Goal: Task Accomplishment & Management: Complete application form

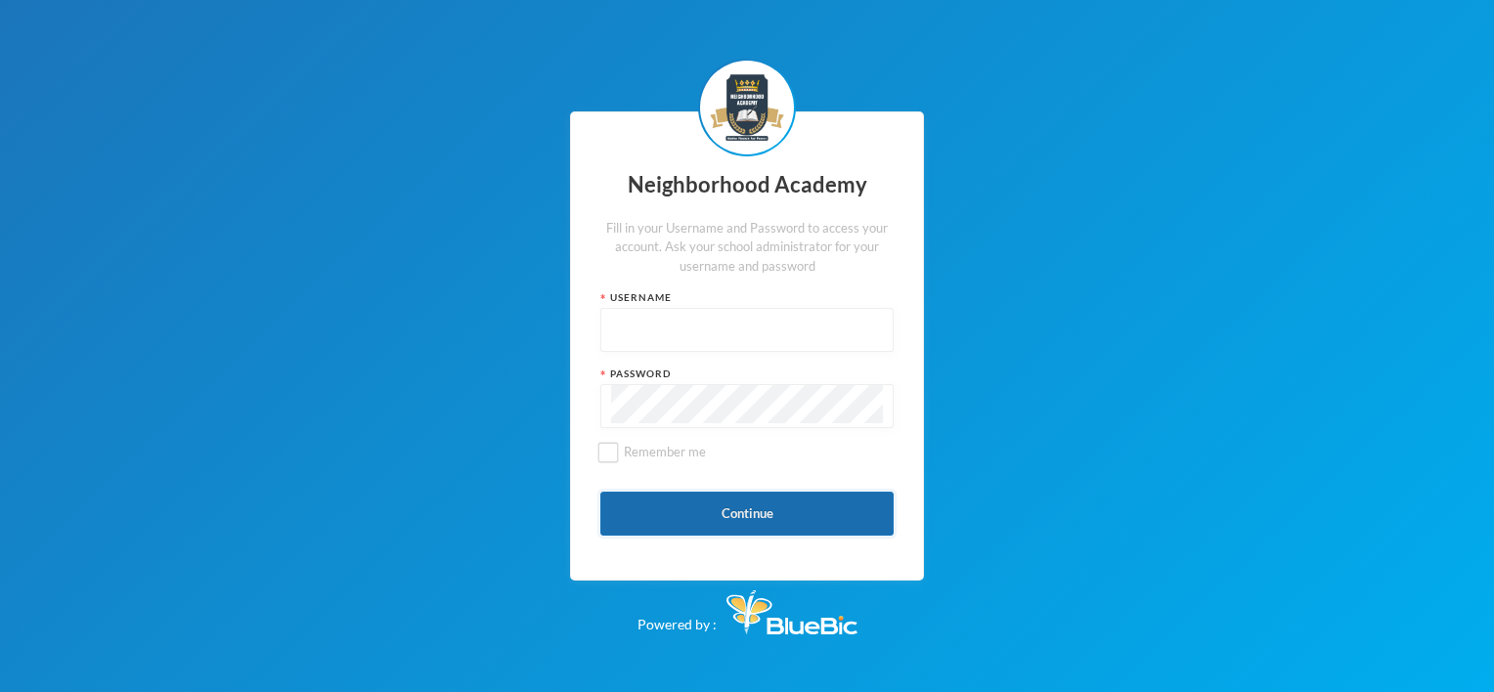
type input "nha00001"
click at [759, 509] on button "Continue" at bounding box center [746, 514] width 293 height 44
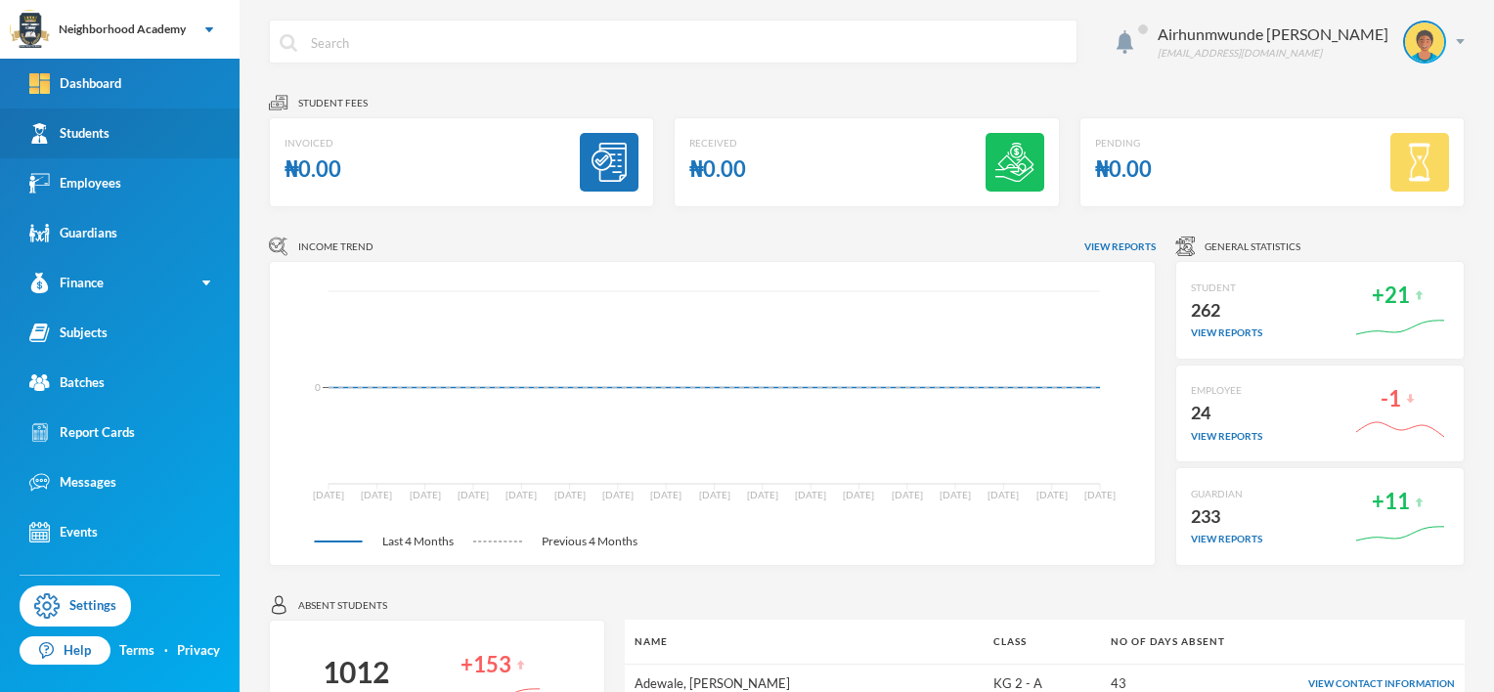
click at [101, 136] on div "Students" at bounding box center [69, 133] width 80 height 21
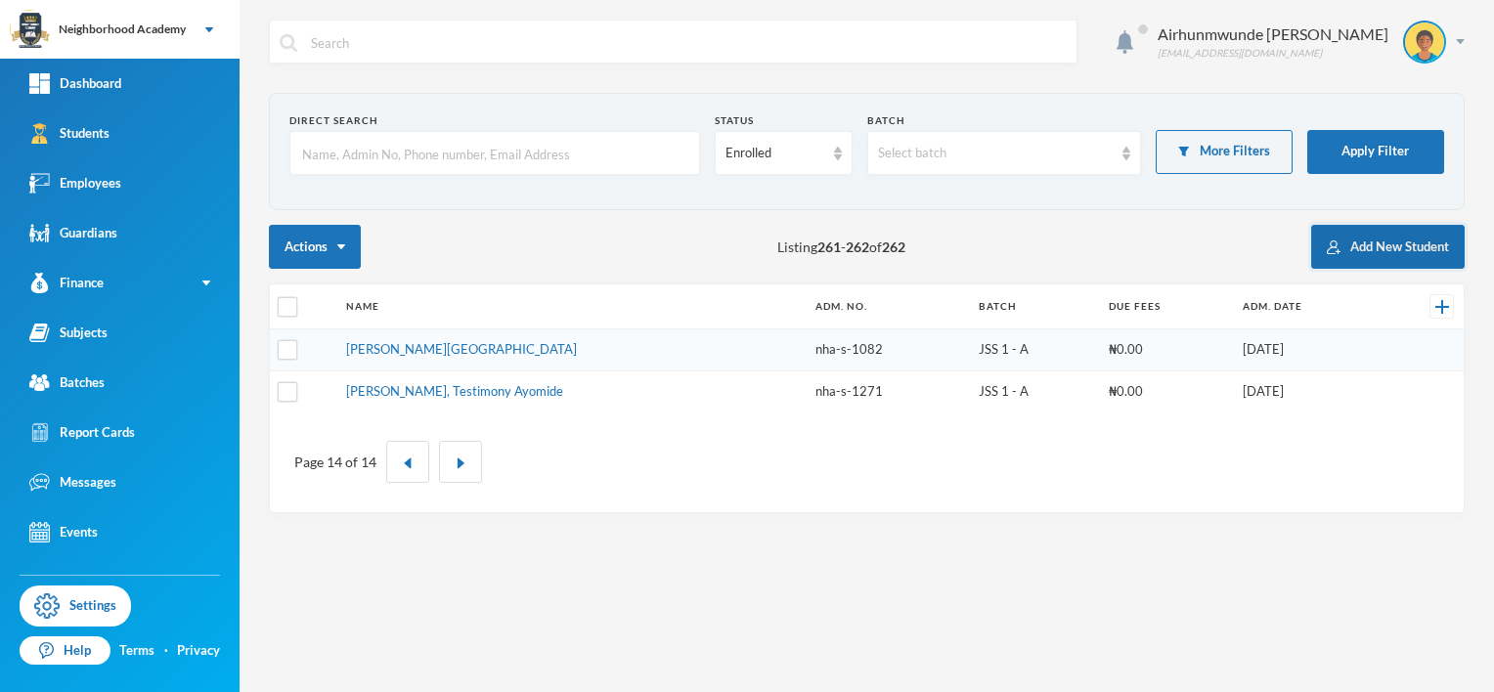
click at [1372, 246] on button "Add New Student" at bounding box center [1387, 247] width 153 height 44
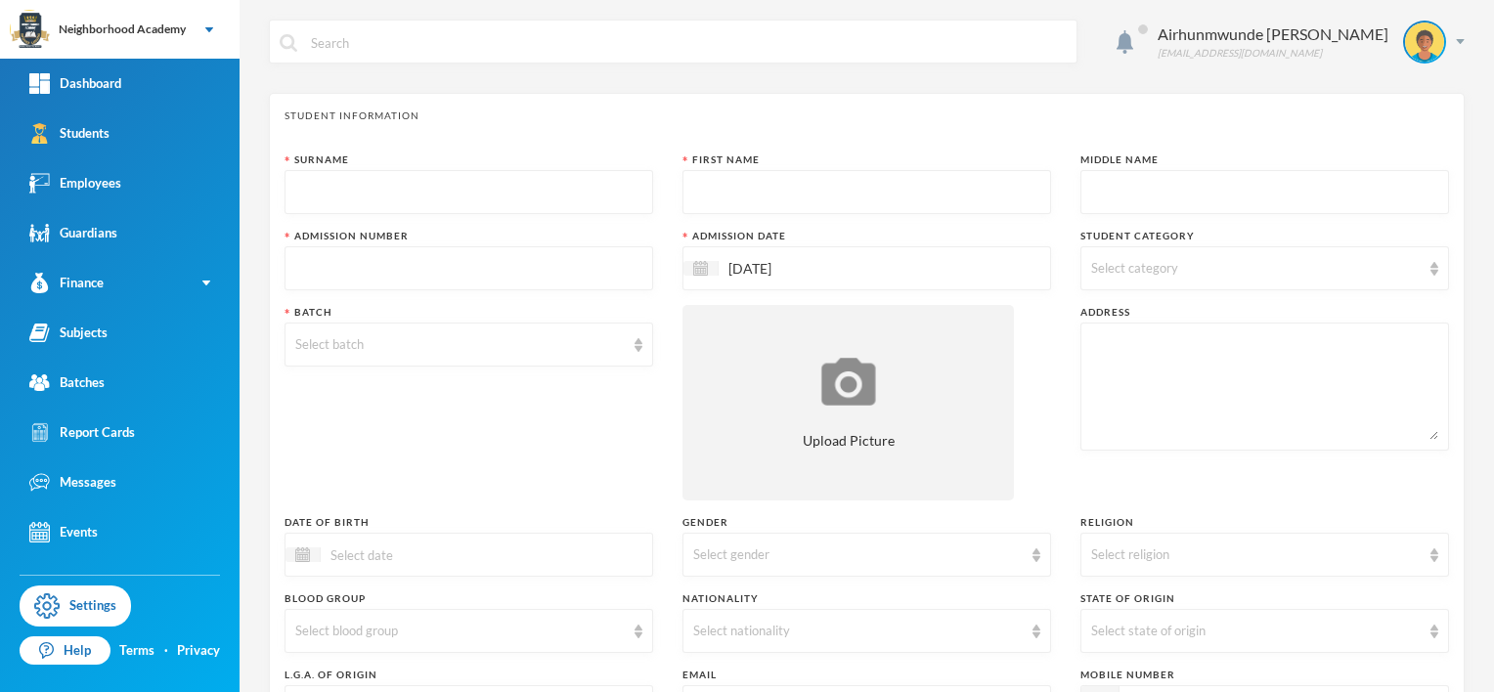
click at [340, 194] on input "text" at bounding box center [468, 193] width 347 height 44
type input "[PERSON_NAME]"
type input "Honour"
type input "Efeoghene"
type input "nha-s-1272"
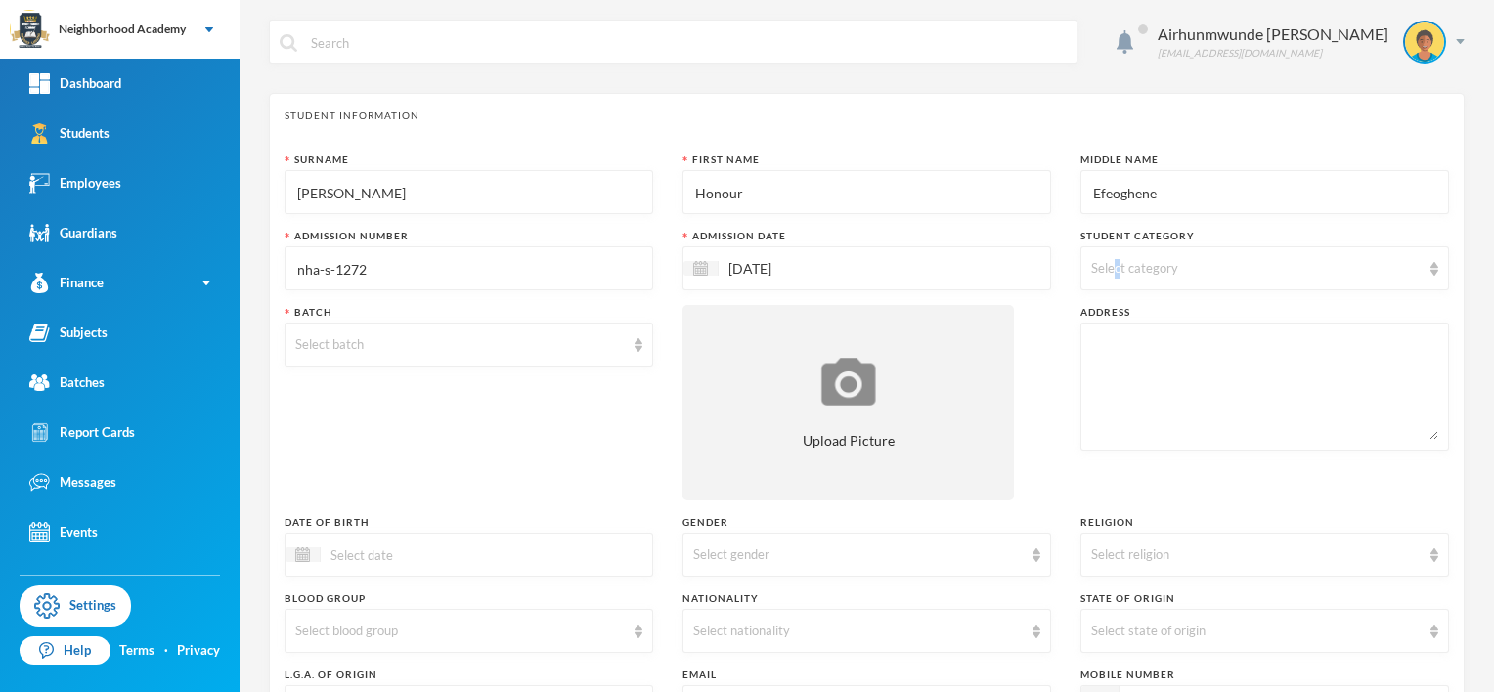
click at [1107, 273] on span "Select category" at bounding box center [1134, 268] width 87 height 16
drag, startPoint x: 1107, startPoint y: 273, endPoint x: 1161, endPoint y: 325, distance: 75.4
click at [1161, 325] on label "Day Students" at bounding box center [1251, 317] width 334 height 21
click at [1103, 325] on input "Day Students" at bounding box center [1092, 318] width 21 height 21
checkbox input "true"
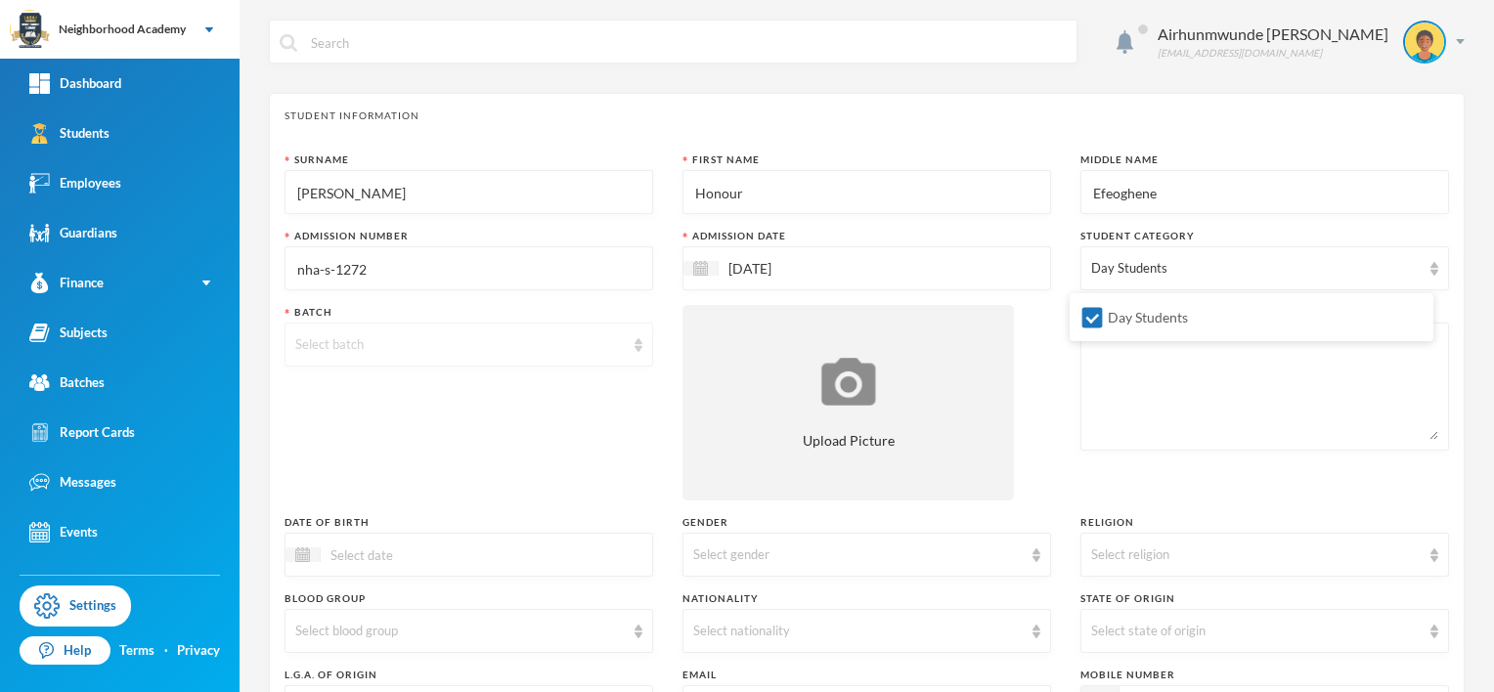
click at [323, 336] on div "Select batch" at bounding box center [459, 345] width 329 height 20
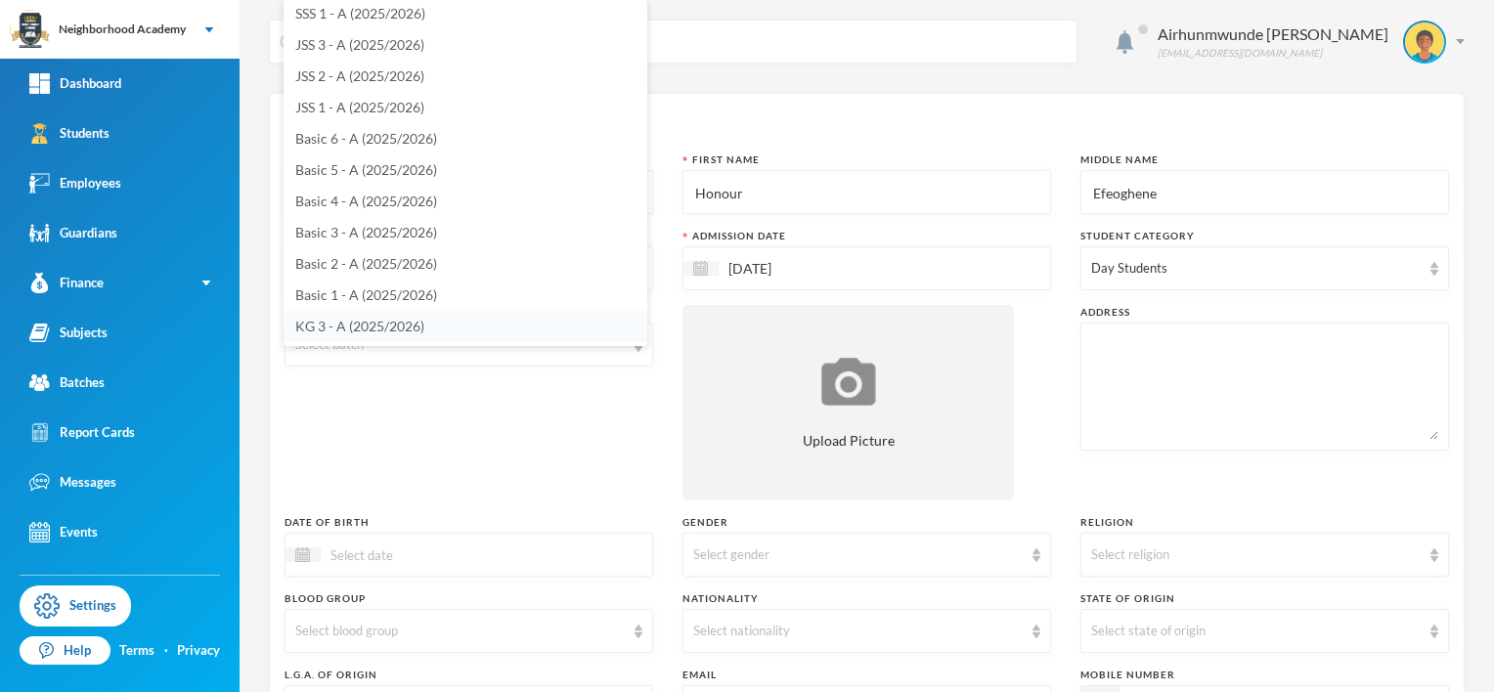
scroll to position [130, 0]
click at [379, 328] on span "PRE-KG 1 - A (2025/2026)" at bounding box center [374, 327] width 159 height 17
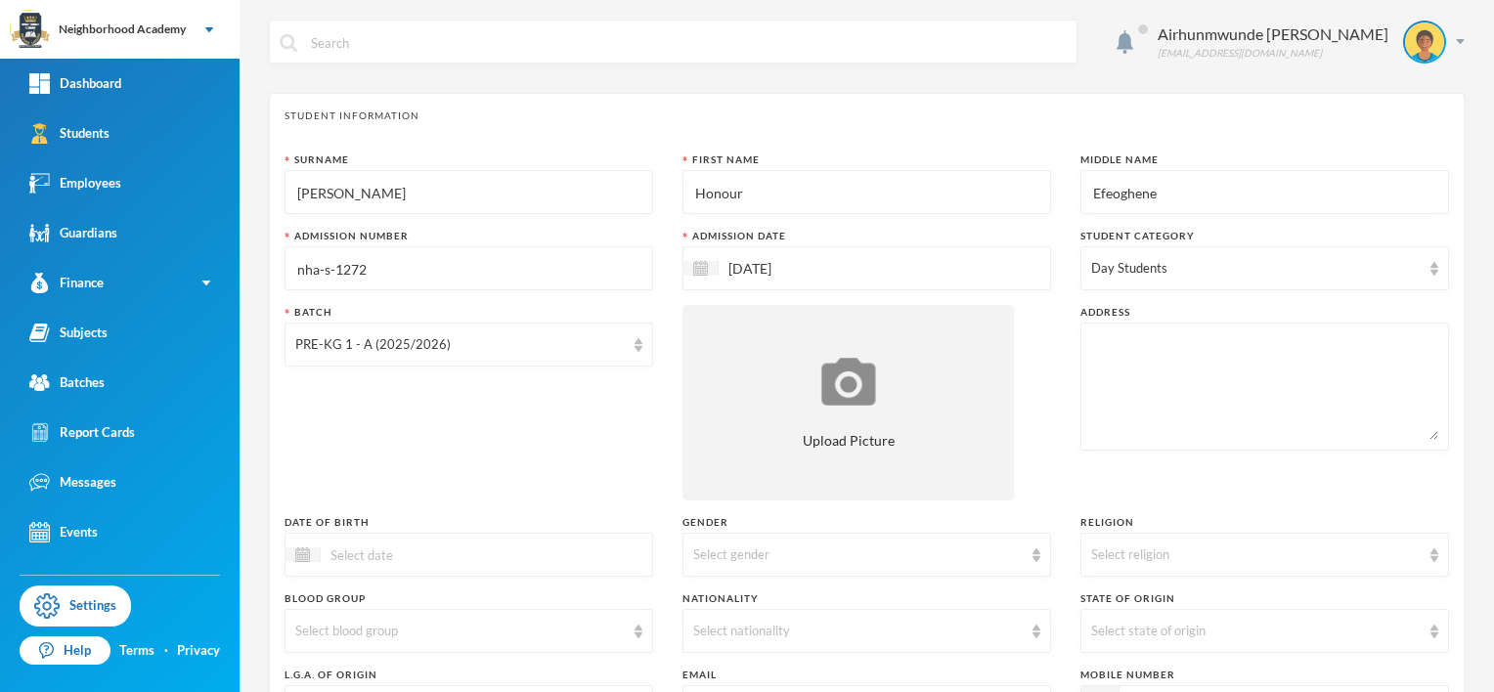
click at [372, 560] on input at bounding box center [403, 555] width 164 height 22
click at [712, 552] on div "Select gender" at bounding box center [857, 555] width 329 height 20
click at [708, 602] on span "[DEMOGRAPHIC_DATA]" at bounding box center [764, 598] width 153 height 17
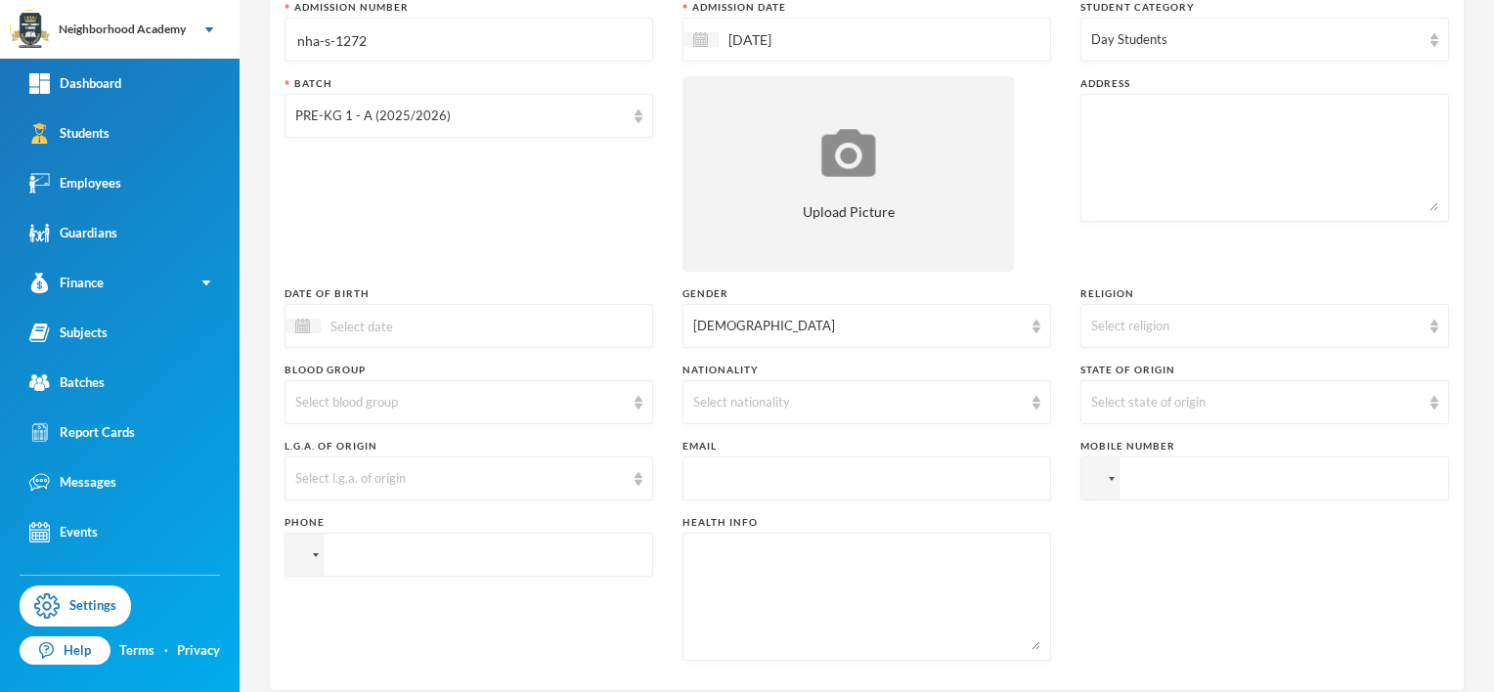
scroll to position [196, 0]
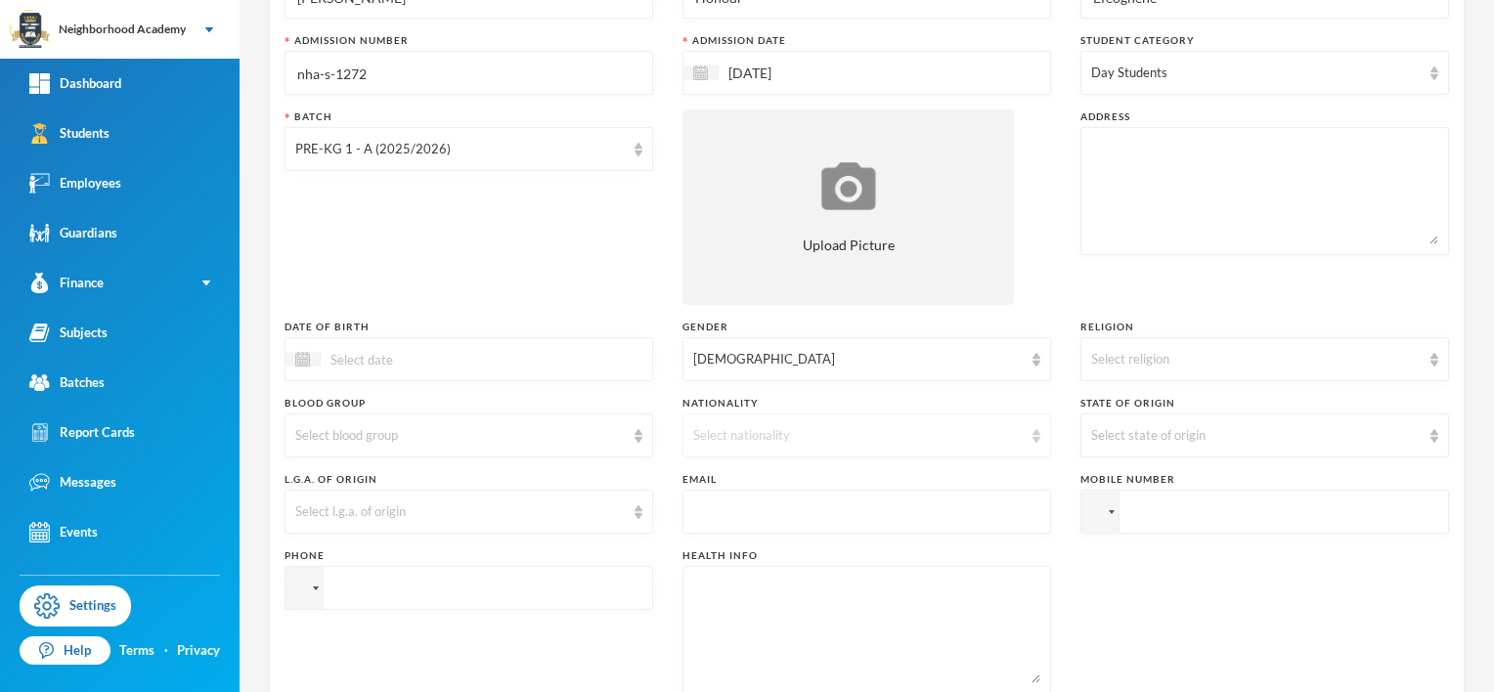
click at [741, 434] on div "Select nationality" at bounding box center [857, 436] width 329 height 20
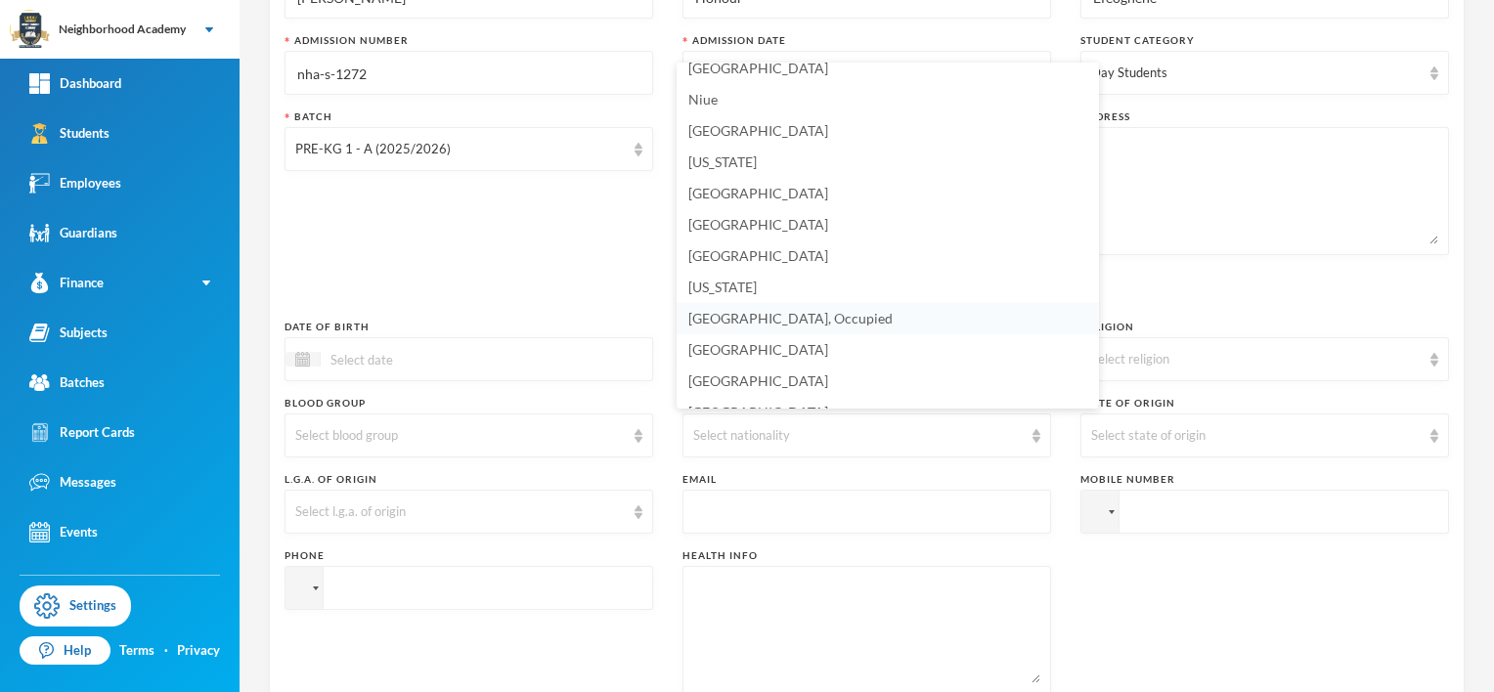
scroll to position [4890, 0]
click at [710, 164] on span "[GEOGRAPHIC_DATA]" at bounding box center [758, 165] width 140 height 17
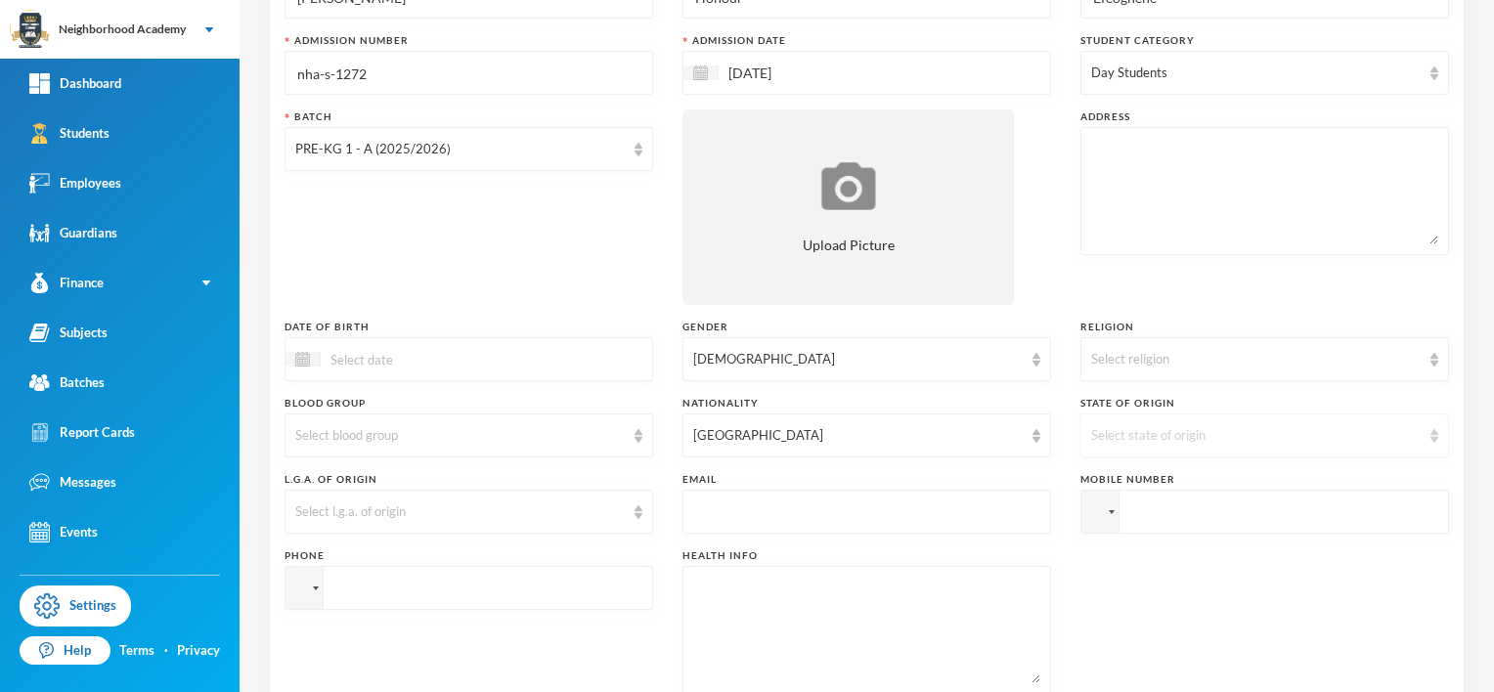
click at [1114, 441] on div "Select state of origin" at bounding box center [1255, 436] width 329 height 20
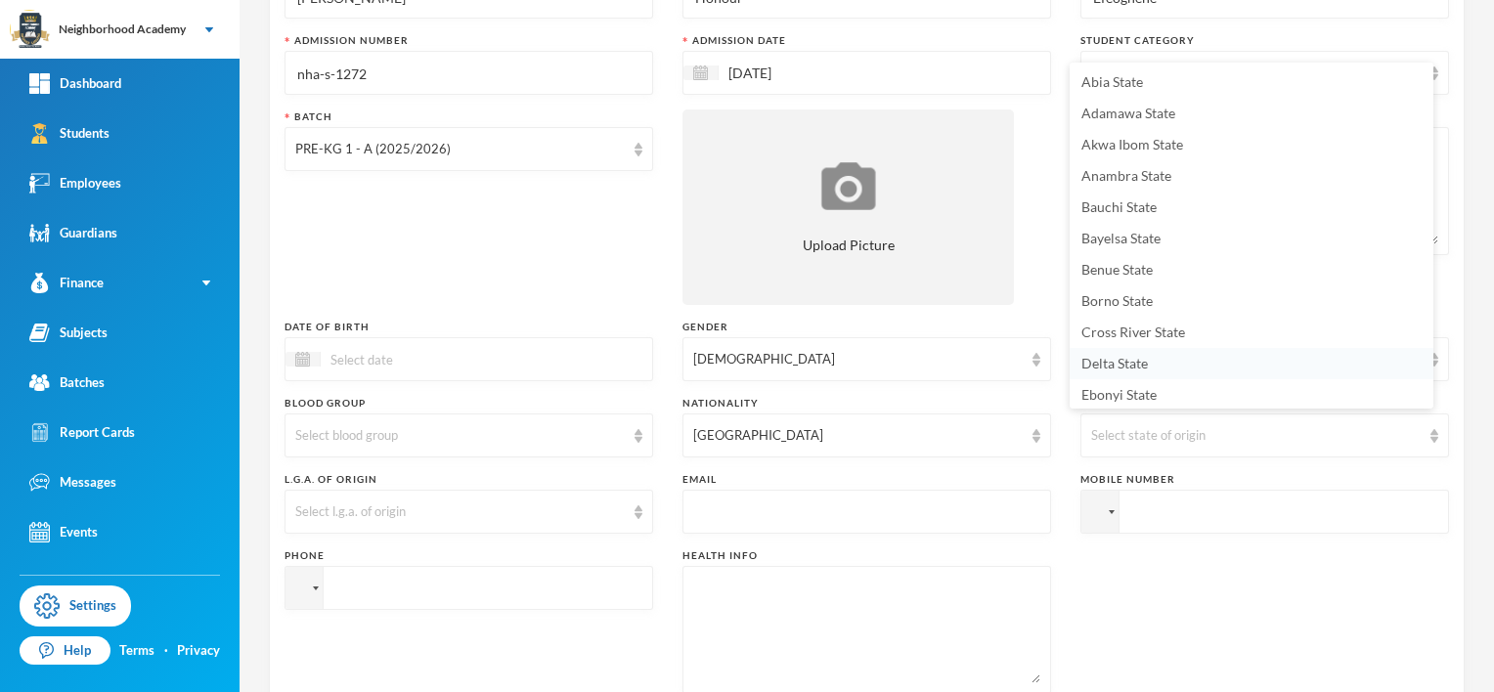
scroll to position [2, 0]
click at [1110, 364] on span "Delta State" at bounding box center [1114, 361] width 66 height 17
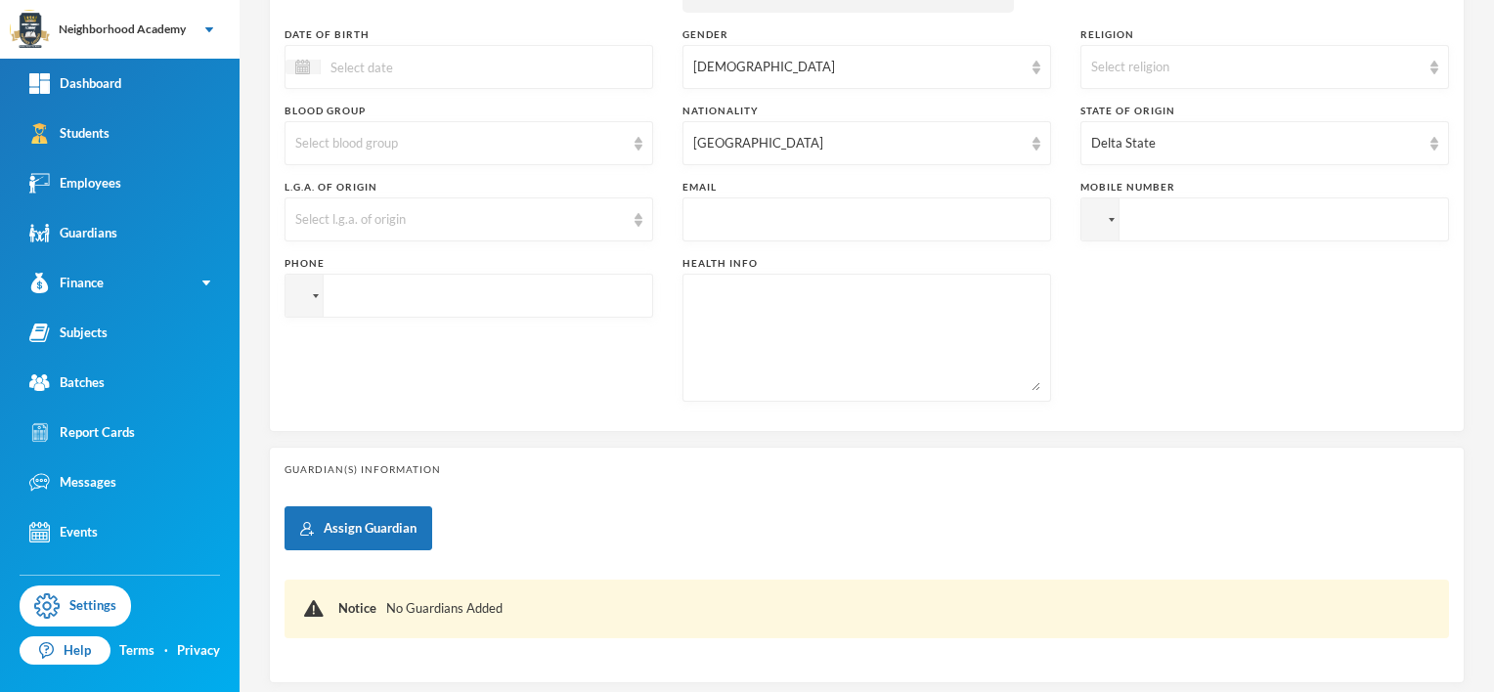
scroll to position [489, 0]
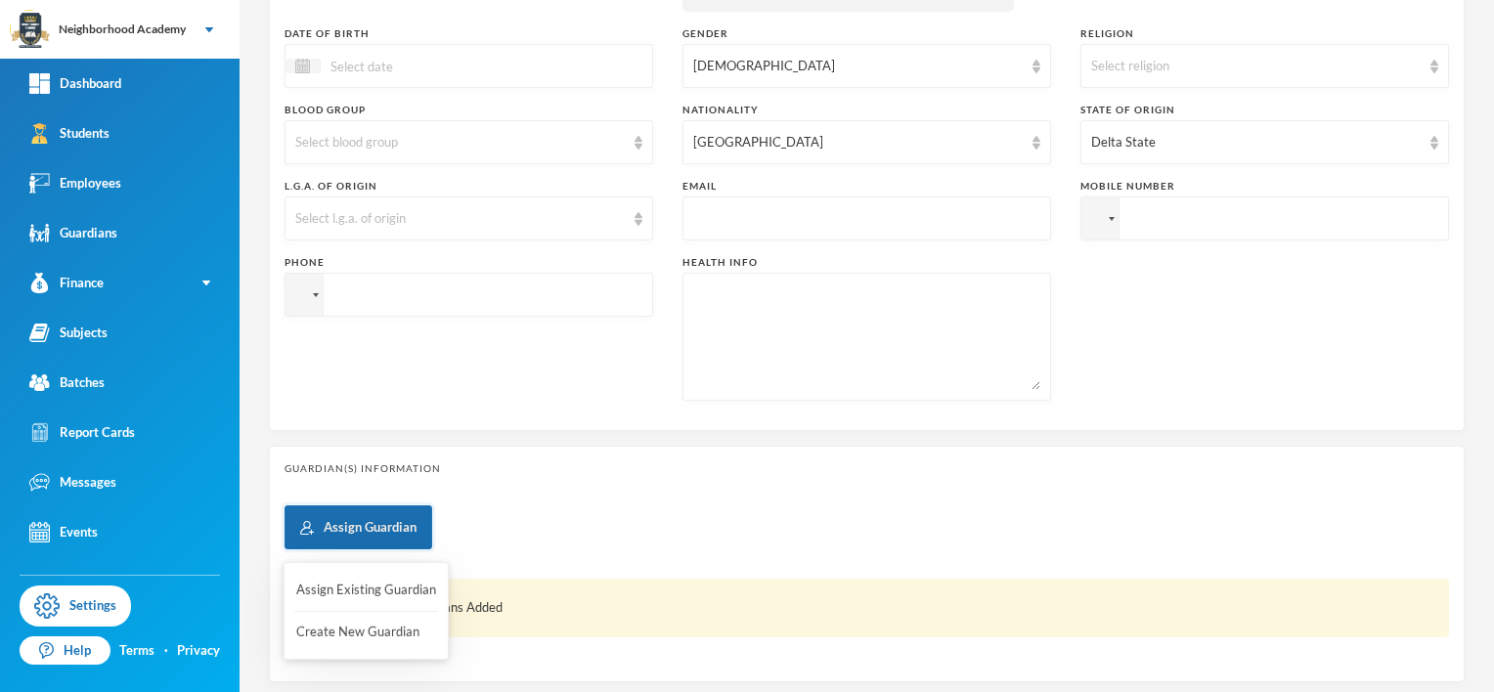
click at [328, 522] on button "Assign Guardian" at bounding box center [358, 527] width 148 height 44
click at [338, 622] on button "Create New Guardian" at bounding box center [366, 632] width 144 height 35
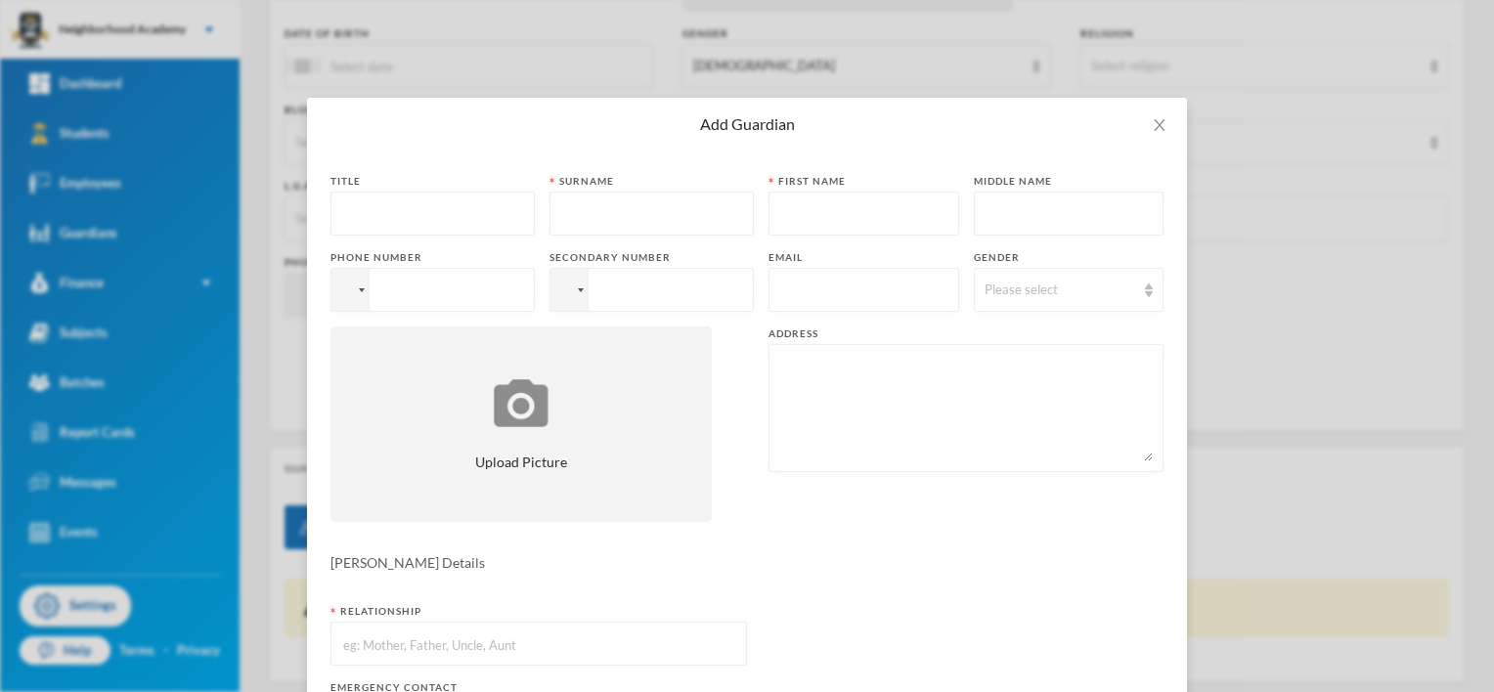
click at [348, 220] on input "text" at bounding box center [432, 215] width 183 height 44
type input "[PERSON_NAME]"
click at [348, 287] on div at bounding box center [349, 290] width 37 height 42
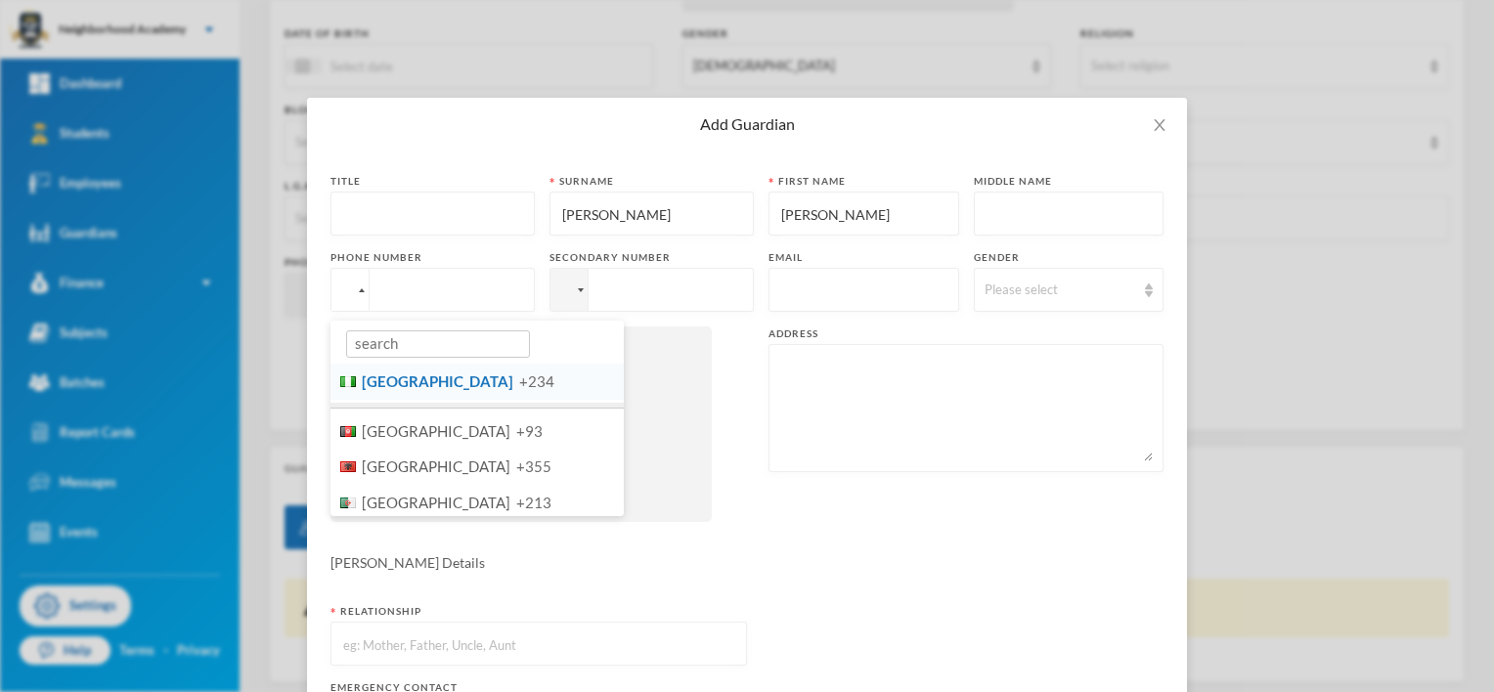
click at [376, 387] on span "[GEOGRAPHIC_DATA]" at bounding box center [438, 381] width 152 height 18
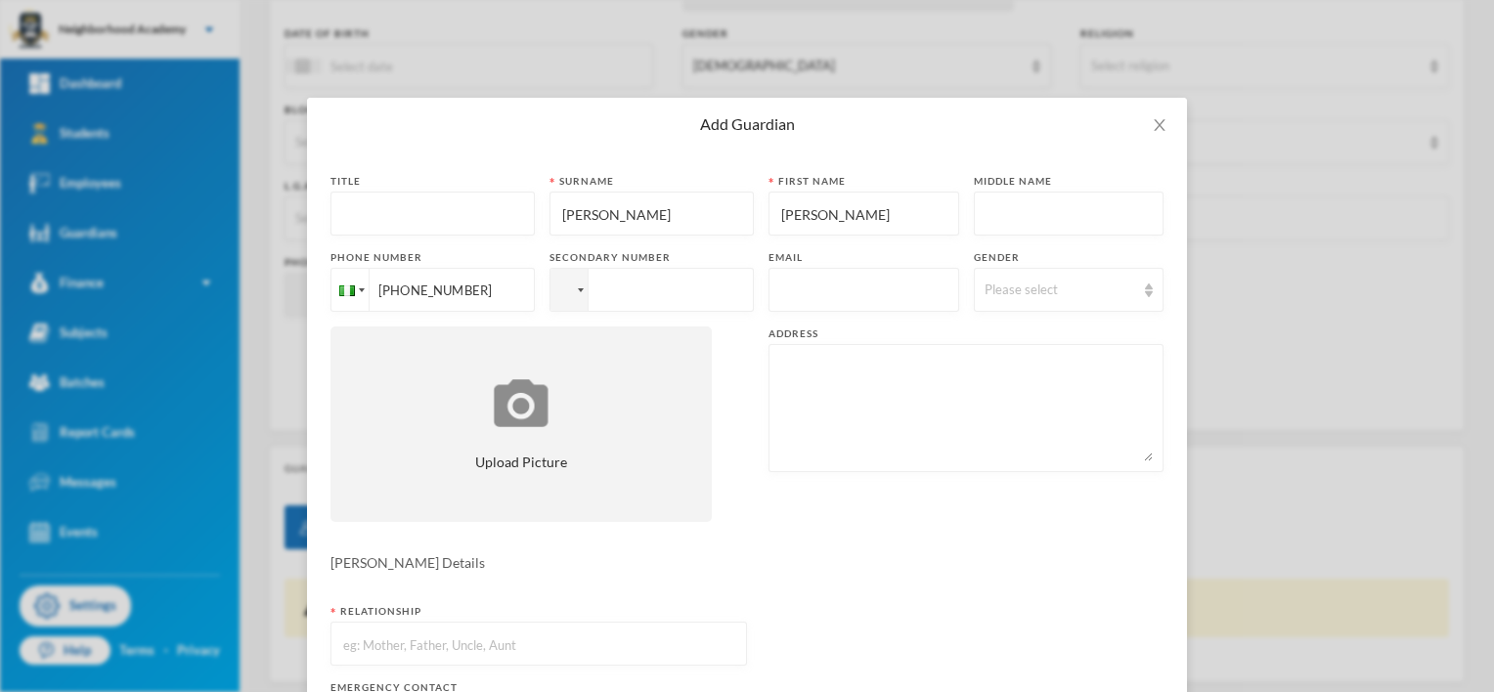
type input "[PHONE_NUMBER]"
click at [558, 293] on div at bounding box center [566, 290] width 16 height 11
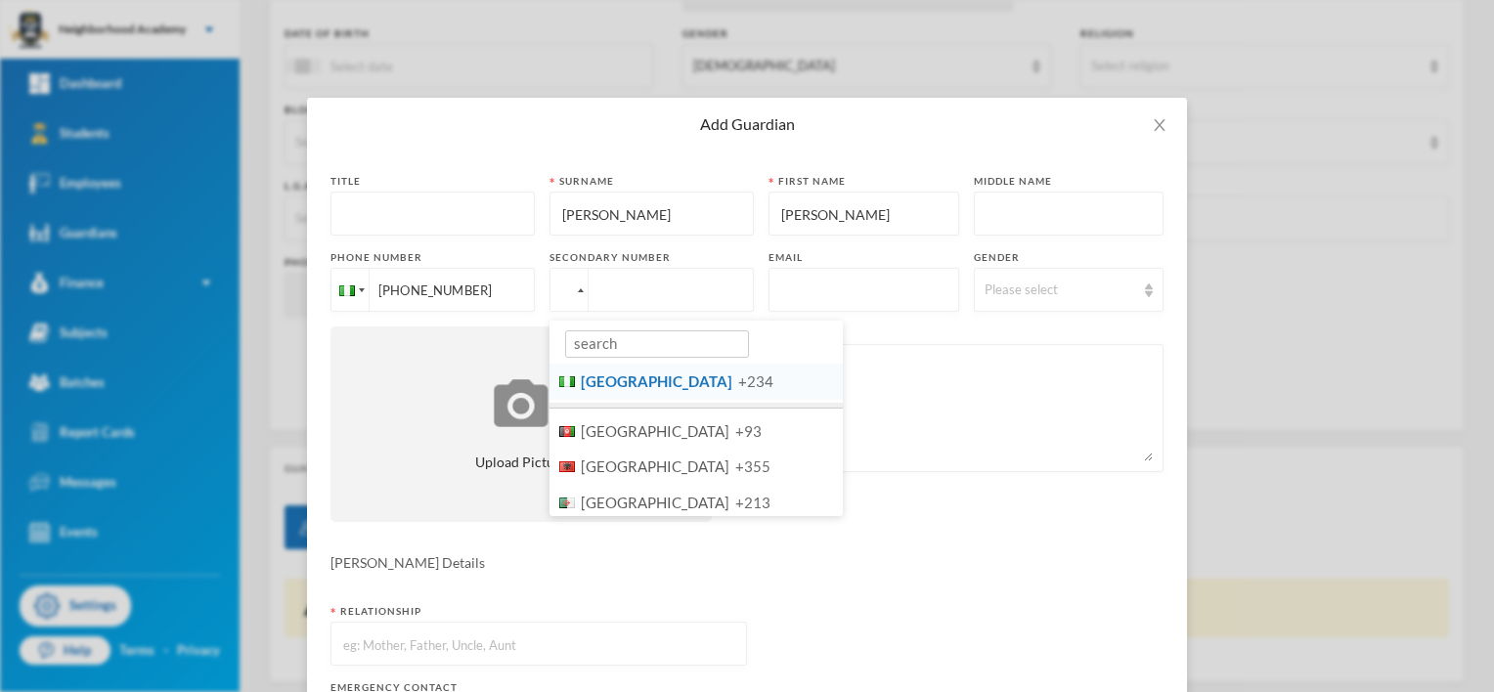
click at [592, 385] on span "[GEOGRAPHIC_DATA]" at bounding box center [657, 381] width 152 height 18
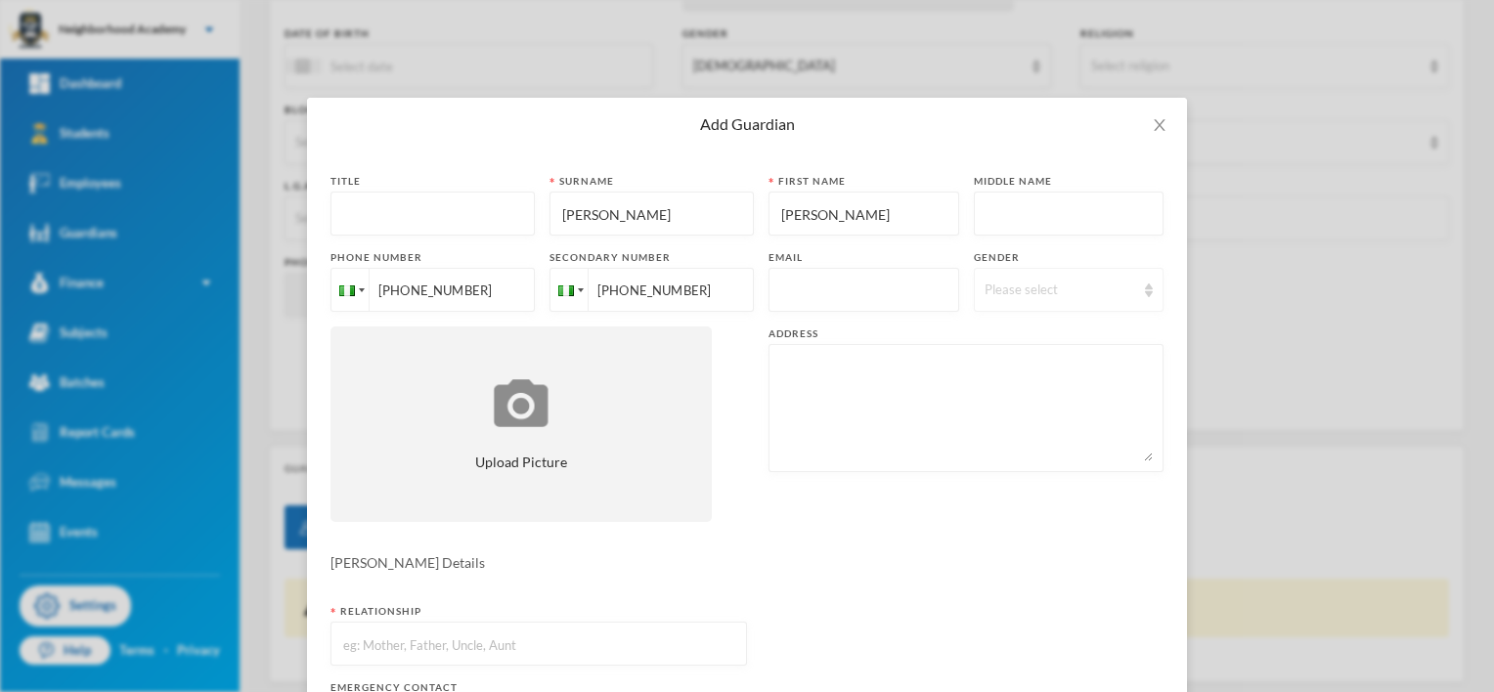
type input "[PHONE_NUMBER]"
click at [1010, 295] on div "Please select" at bounding box center [1060, 291] width 152 height 20
click at [989, 370] on span "[DEMOGRAPHIC_DATA]" at bounding box center [1046, 366] width 153 height 17
click at [779, 357] on textarea at bounding box center [965, 408] width 373 height 107
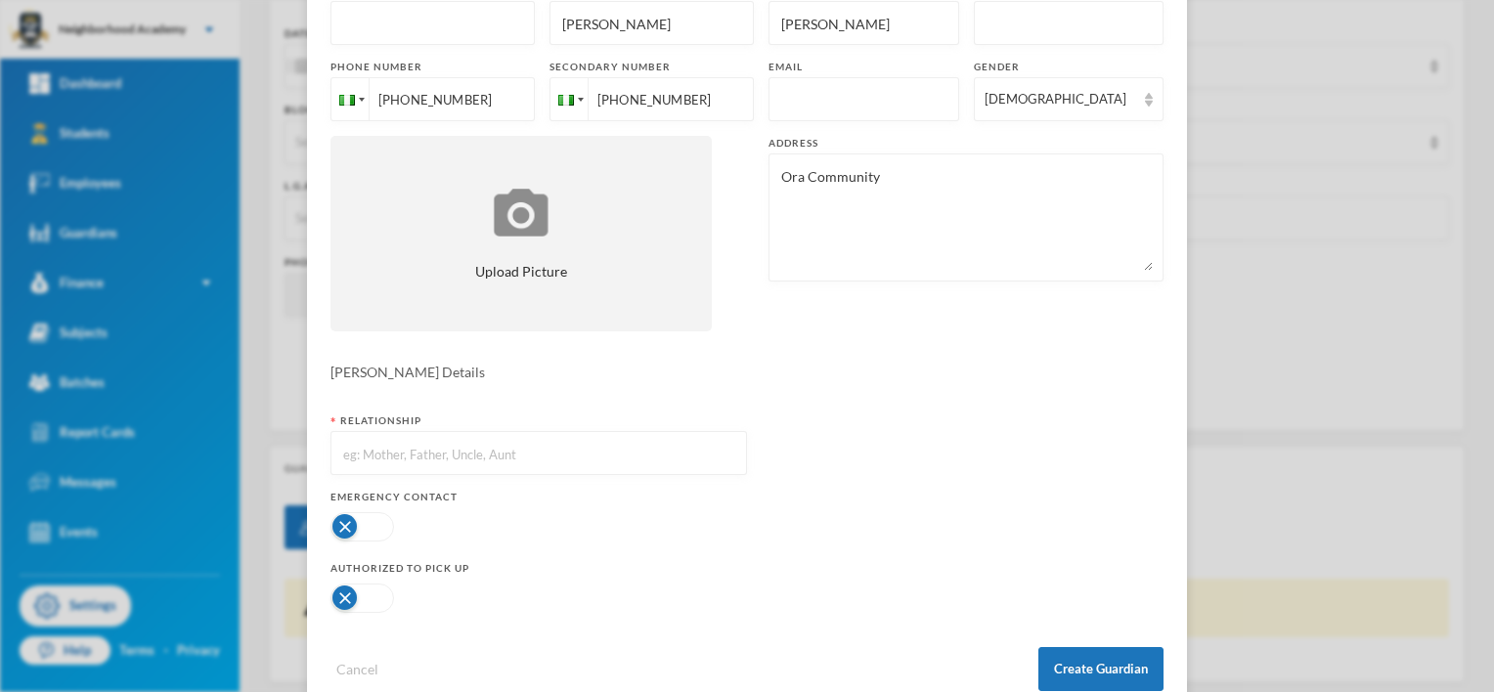
scroll to position [196, 0]
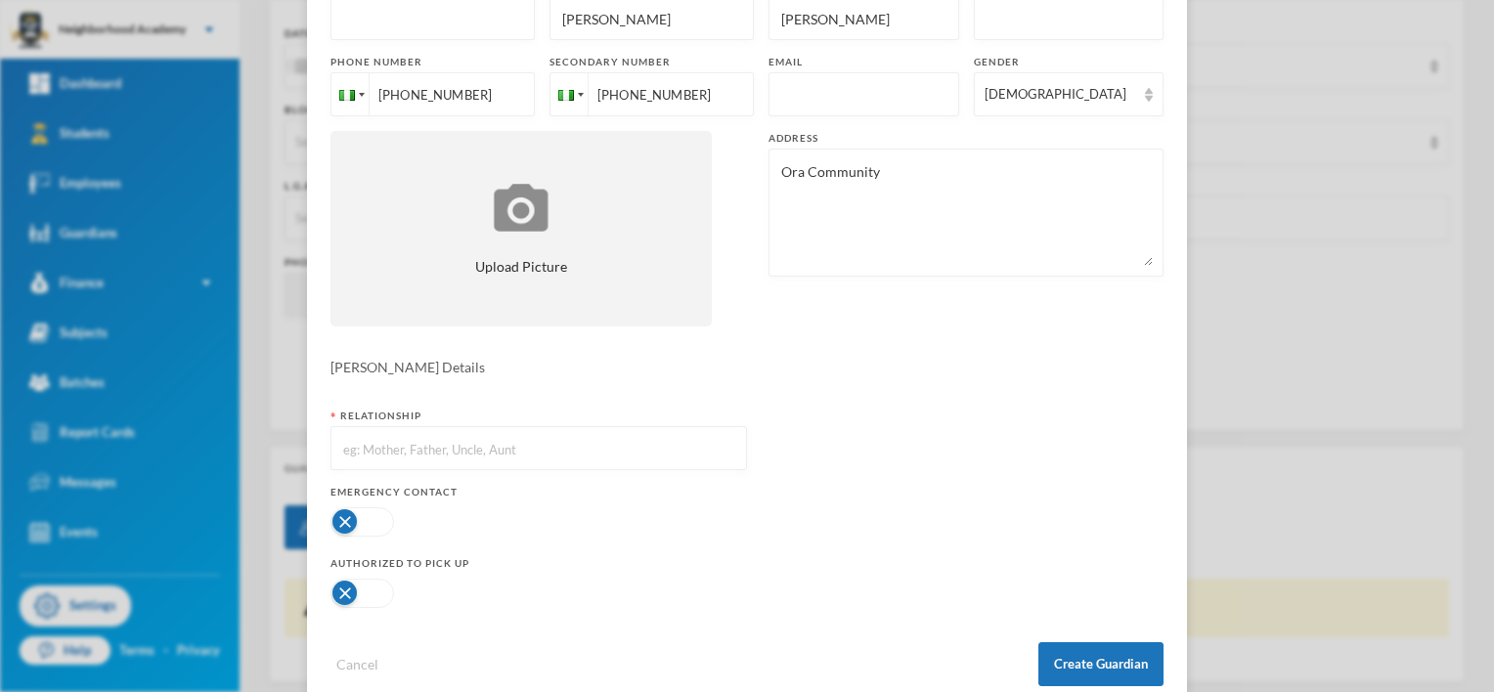
type textarea "Ora Community"
click at [344, 453] on input "text" at bounding box center [538, 449] width 395 height 44
type input "Mother"
click at [339, 519] on button "button" at bounding box center [362, 521] width 64 height 29
click at [338, 588] on button "button" at bounding box center [362, 593] width 64 height 29
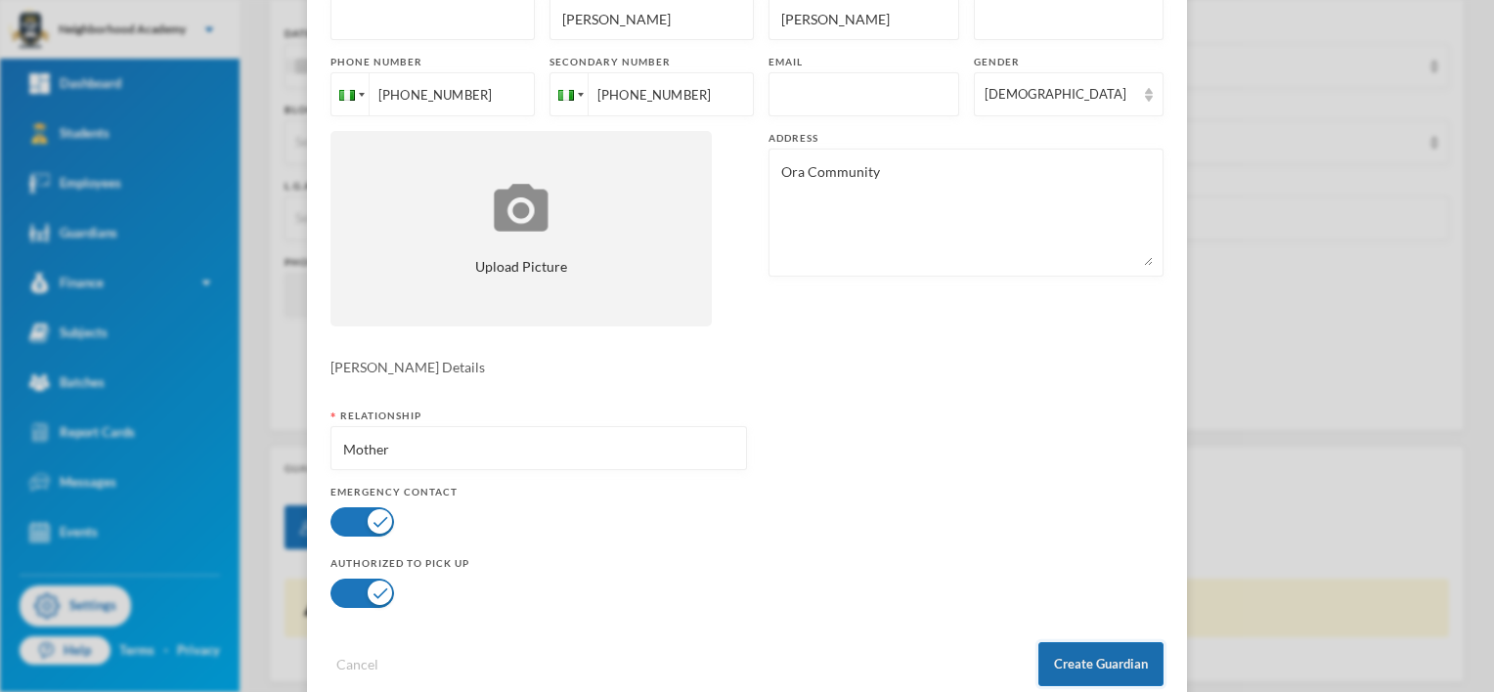
click at [1088, 667] on button "Create Guardian" at bounding box center [1100, 664] width 125 height 44
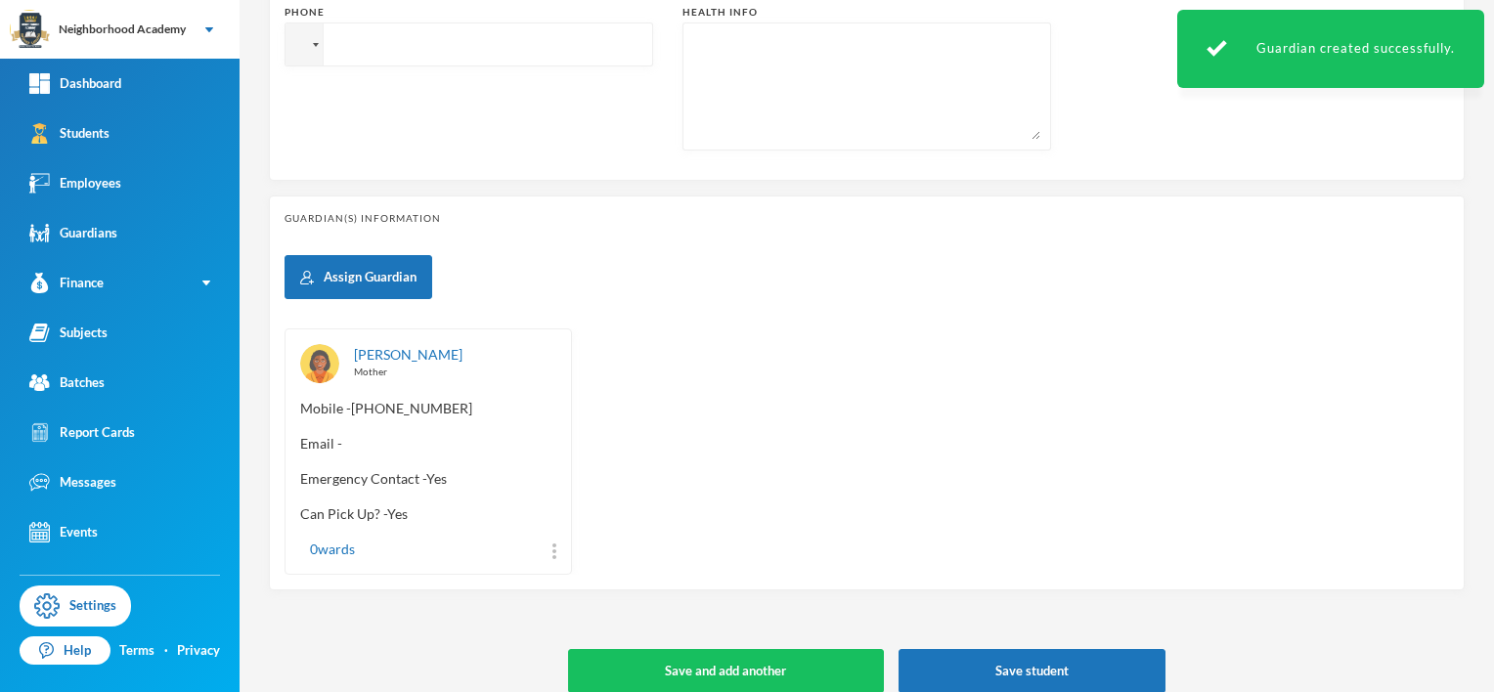
scroll to position [758, 0]
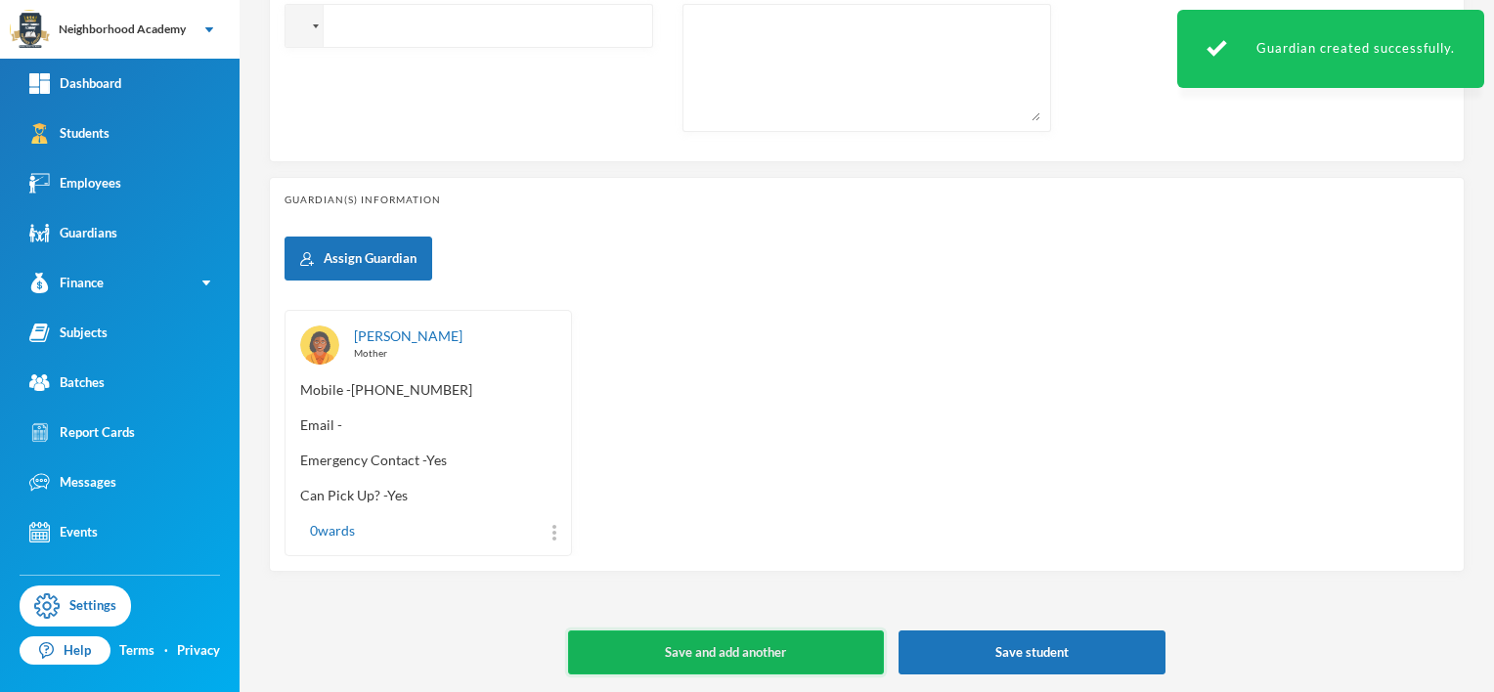
click at [697, 644] on button "Save and add another" at bounding box center [726, 653] width 316 height 44
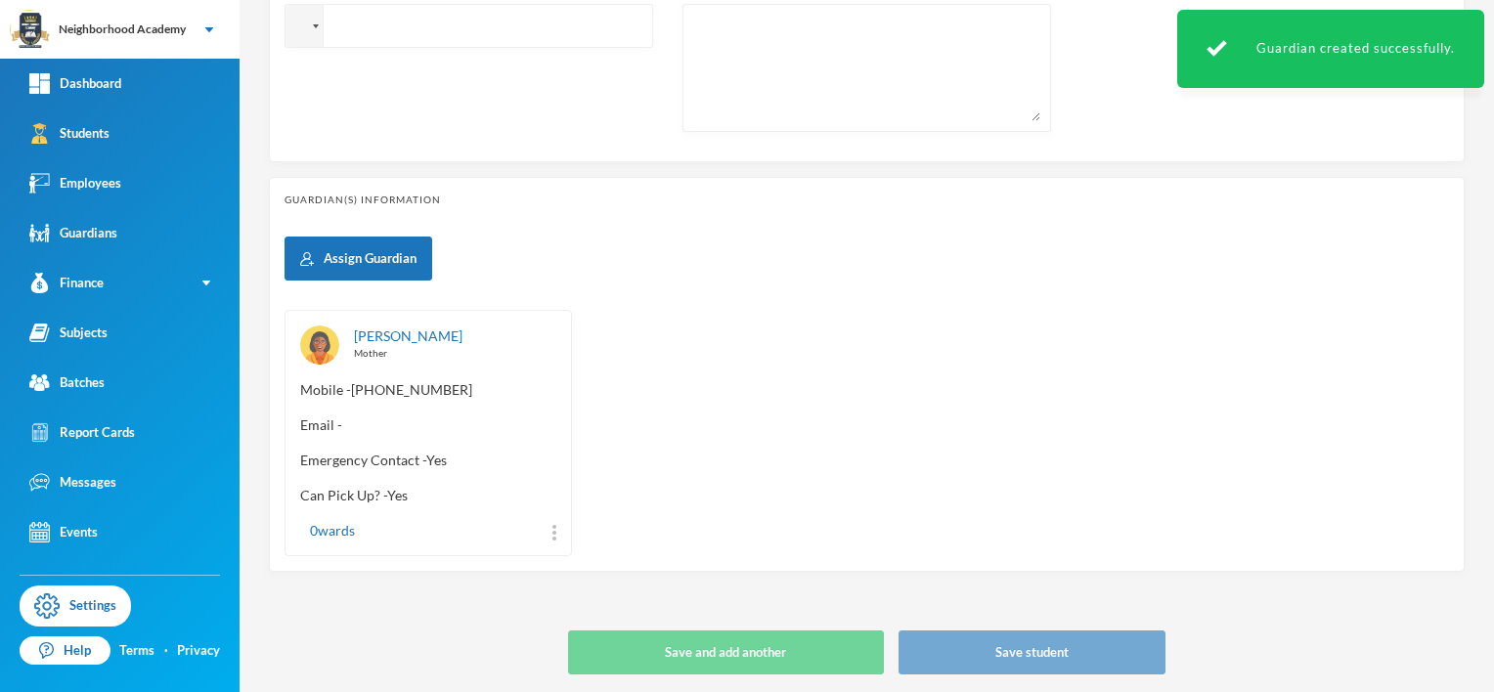
type input "[DATE]"
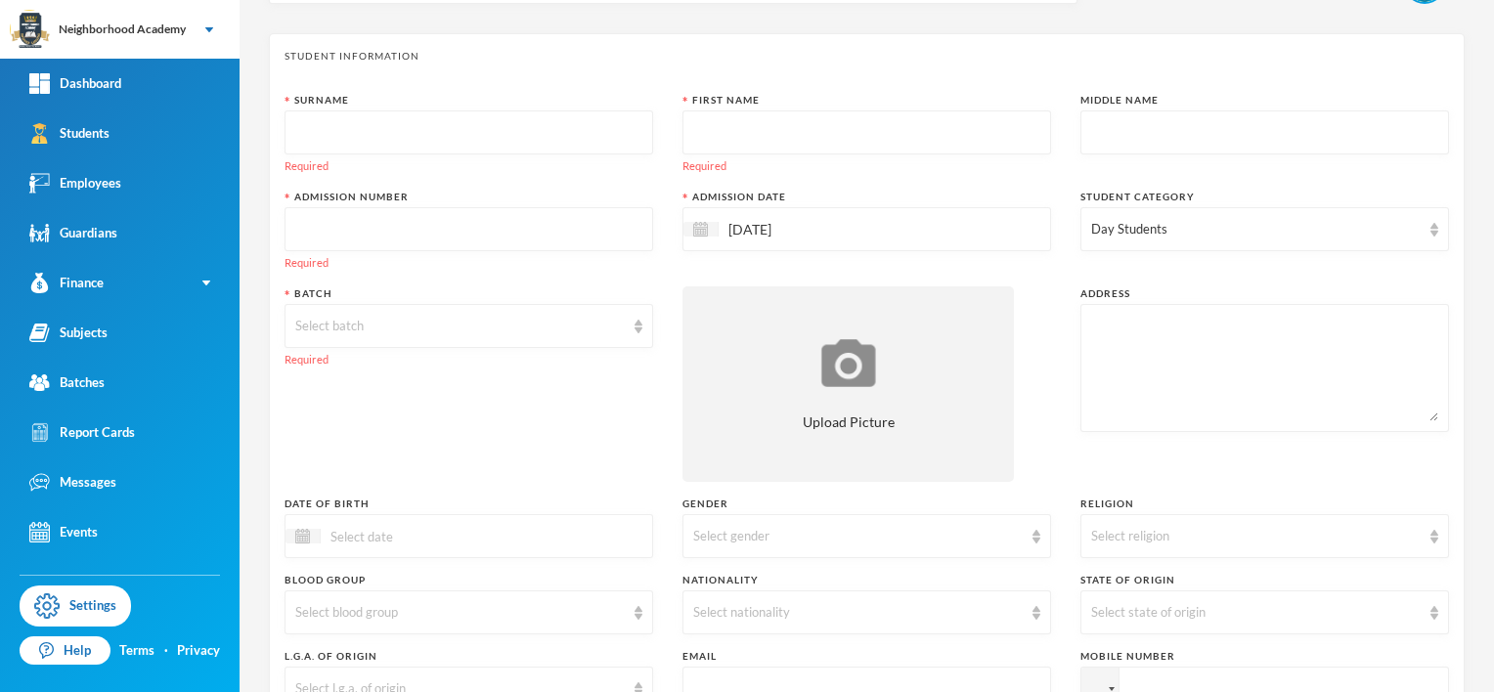
scroll to position [0, 0]
